Goal: Information Seeking & Learning: Learn about a topic

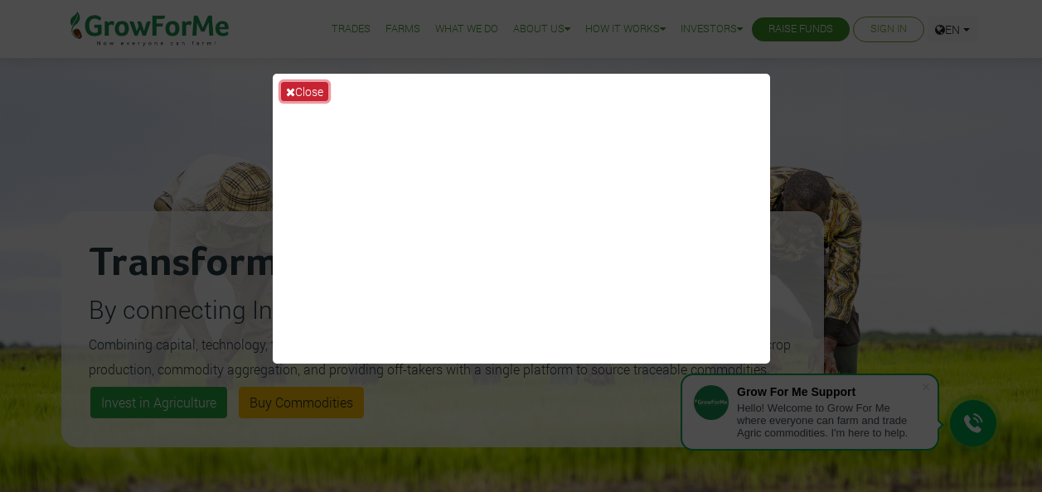
click at [313, 90] on button "Close" at bounding box center [304, 91] width 47 height 19
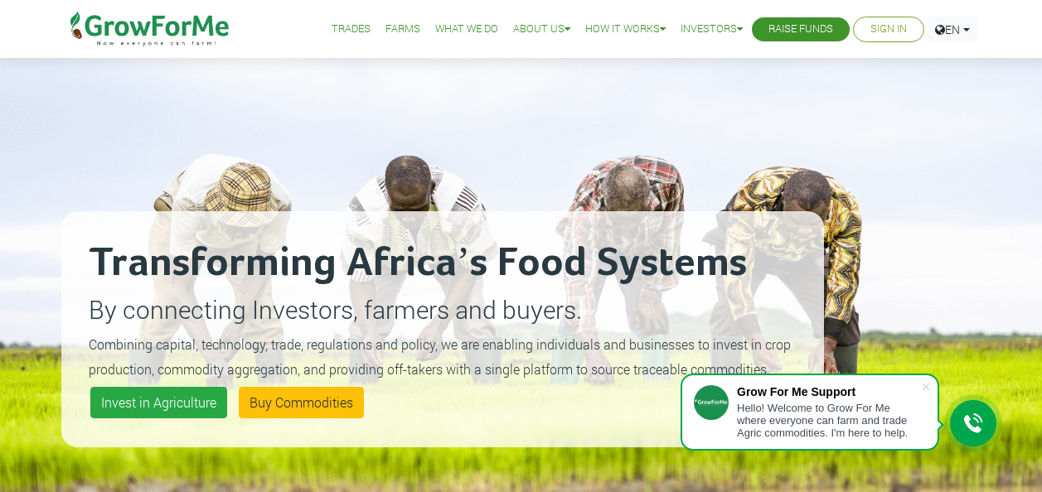
scroll to position [83, 0]
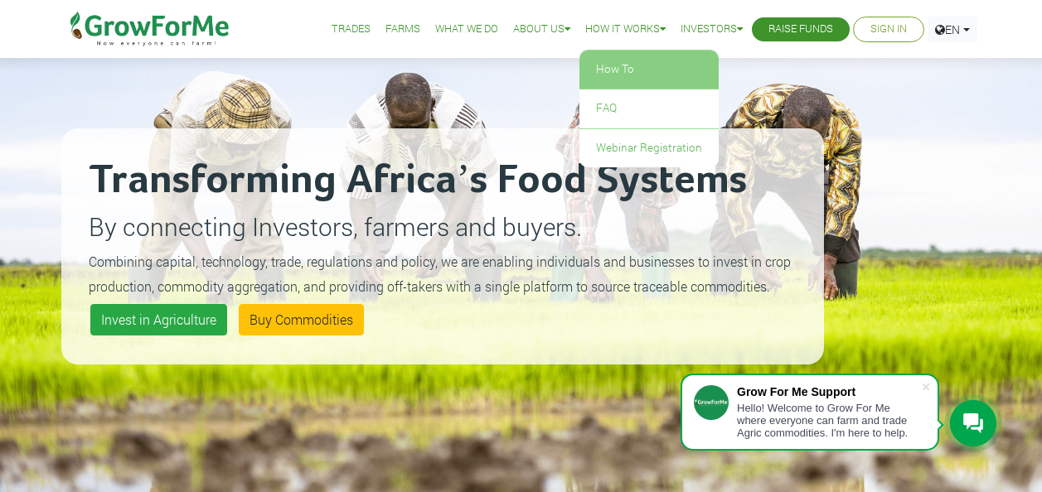
click at [602, 63] on link "How To" at bounding box center [648, 70] width 139 height 38
